Goal: Information Seeking & Learning: Understand process/instructions

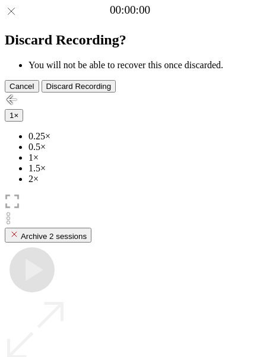
scroll to position [102, 0]
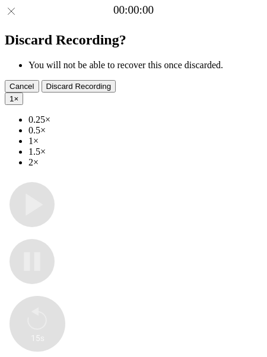
type input "**********"
